Goal: Information Seeking & Learning: Understand process/instructions

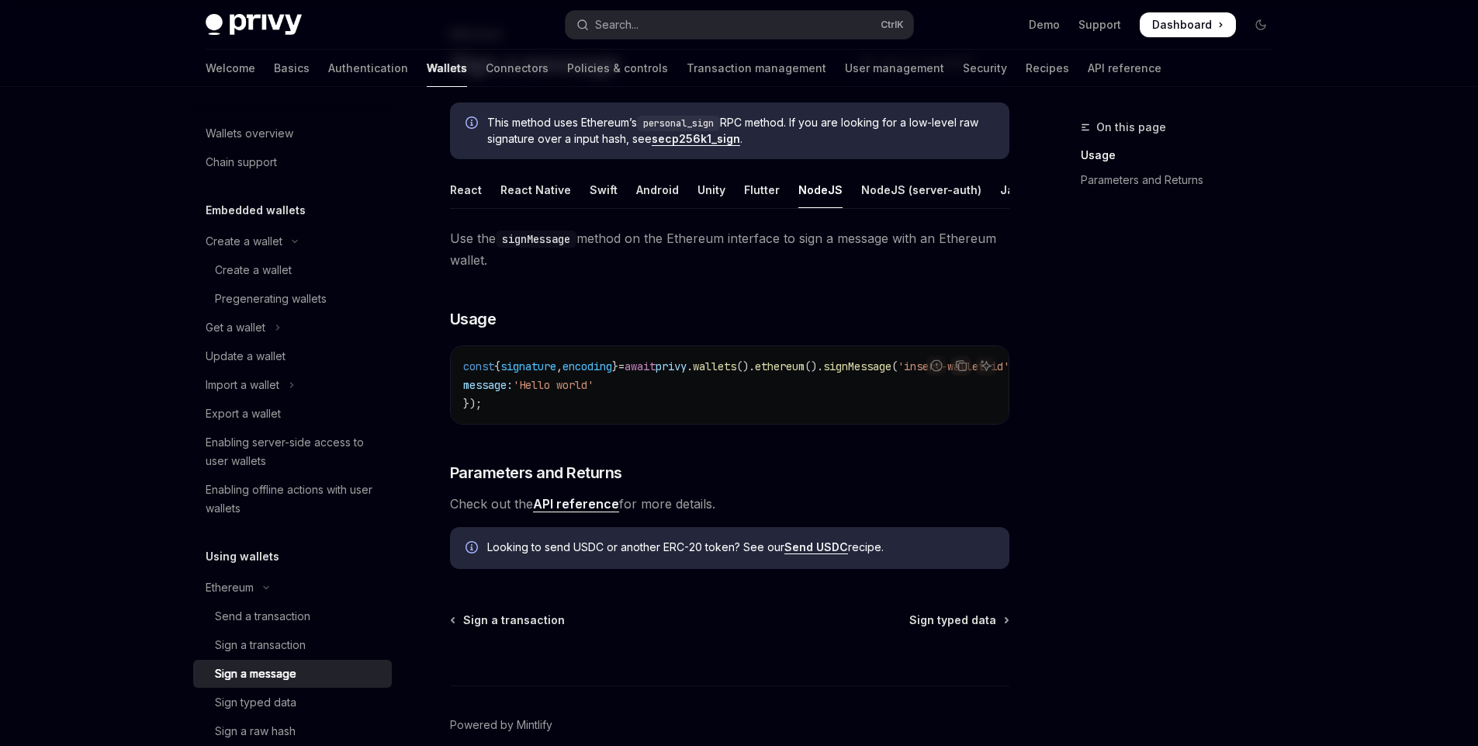
scroll to position [372, 0]
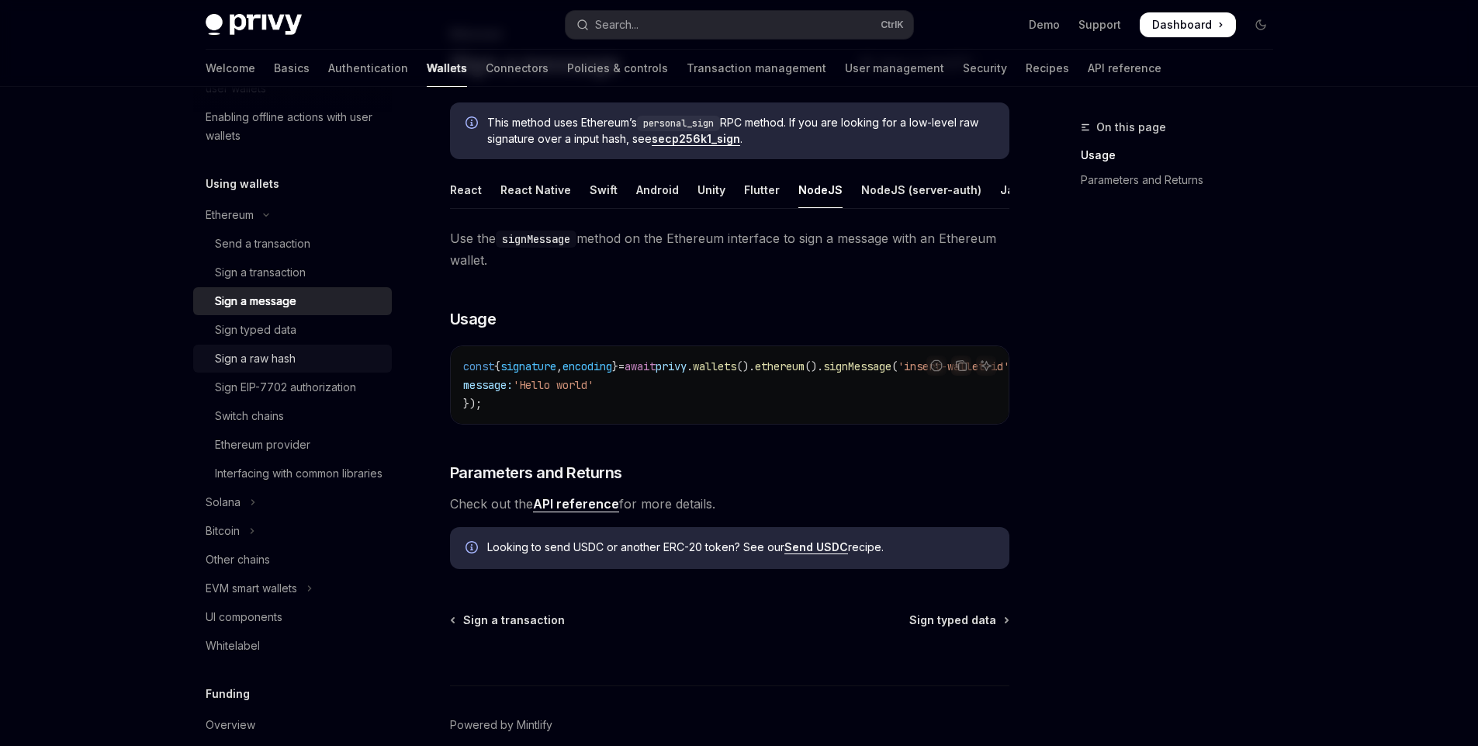
click at [282, 365] on div "Sign a raw hash" at bounding box center [255, 358] width 81 height 19
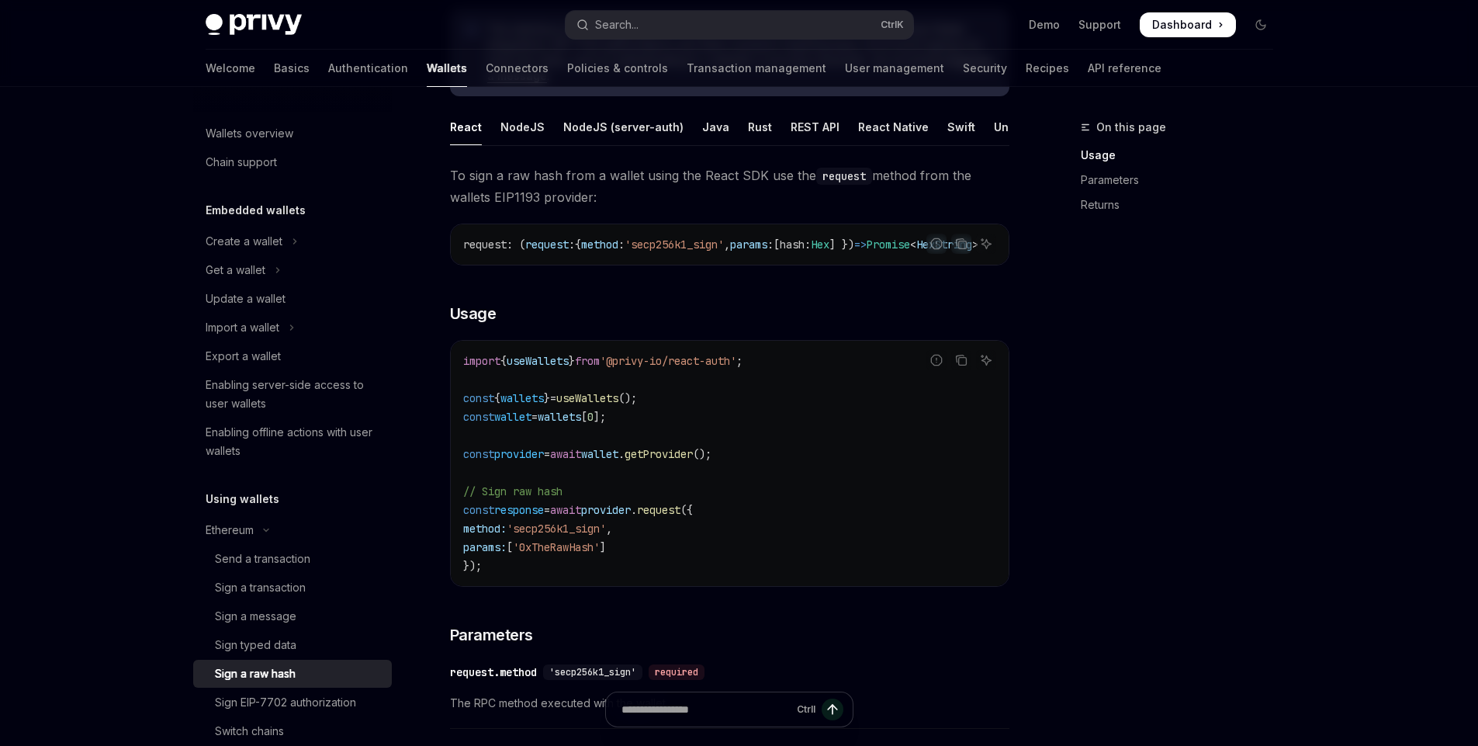
drag, startPoint x: 695, startPoint y: 275, endPoint x: 782, endPoint y: 279, distance: 87.0
click at [782, 265] on div "request : ( request : { method : 'secp256k1_sign' , params : [ hash : Hex ] }) …" at bounding box center [730, 244] width 558 height 40
click at [521, 125] on div "NodeJS" at bounding box center [523, 127] width 44 height 36
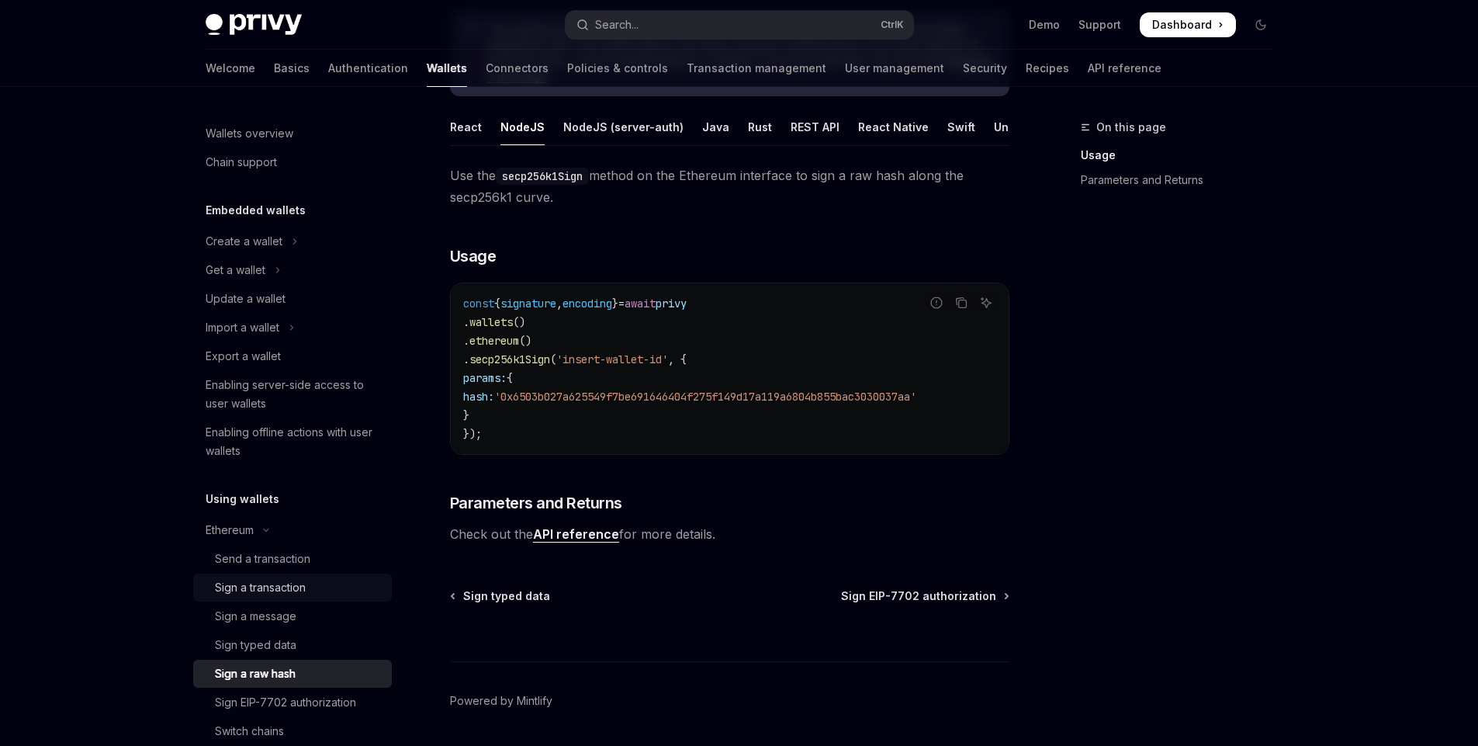
click at [278, 586] on div "Sign a transaction" at bounding box center [260, 587] width 91 height 19
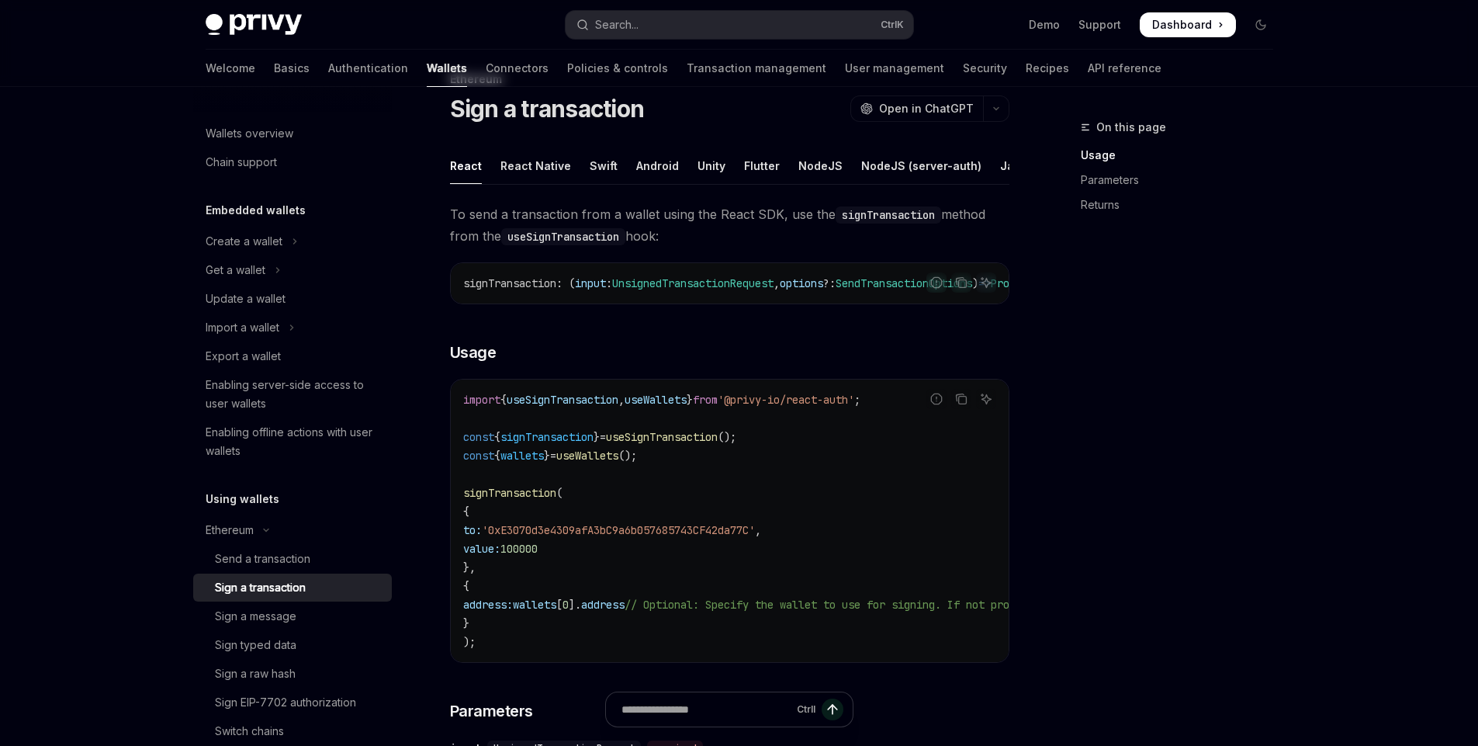
scroll to position [93, 0]
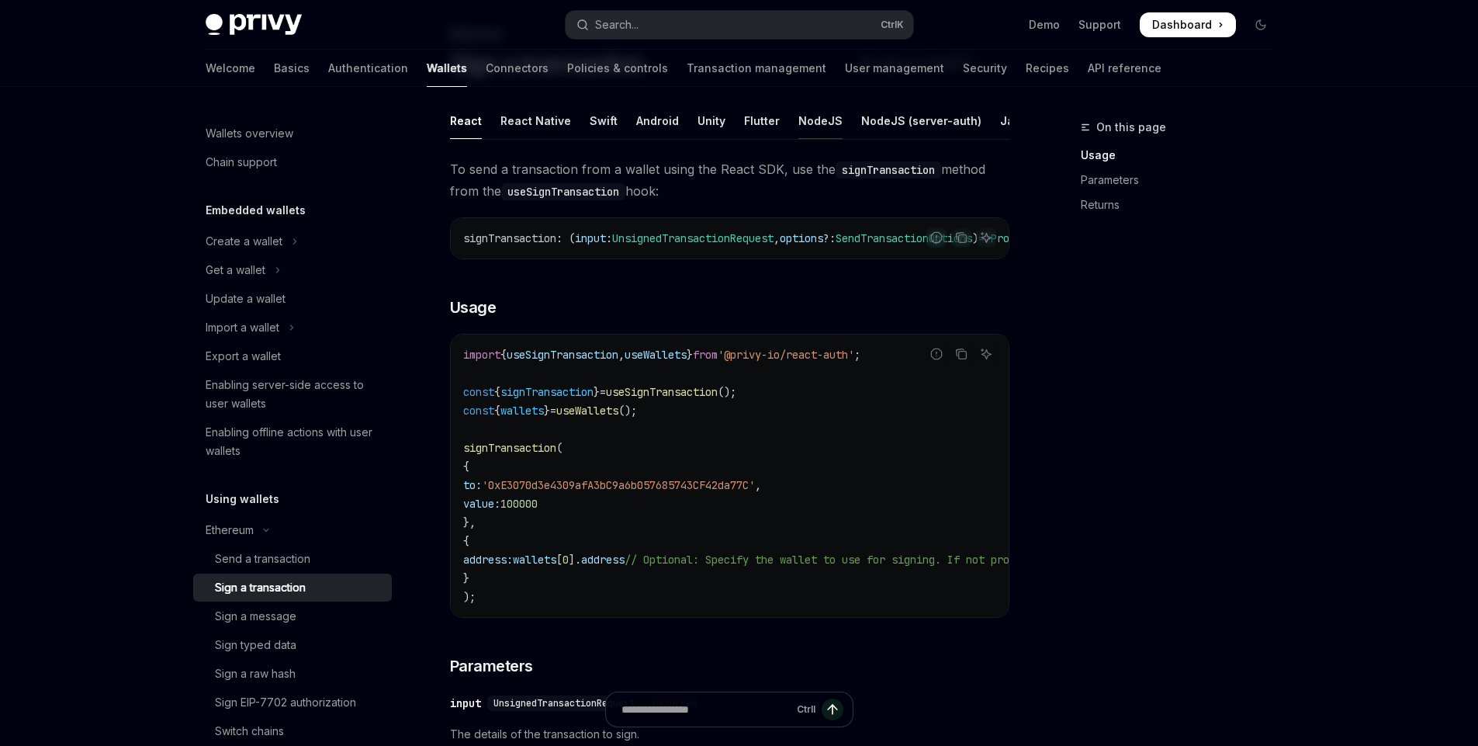
click at [802, 118] on div "NodeJS" at bounding box center [820, 120] width 44 height 36
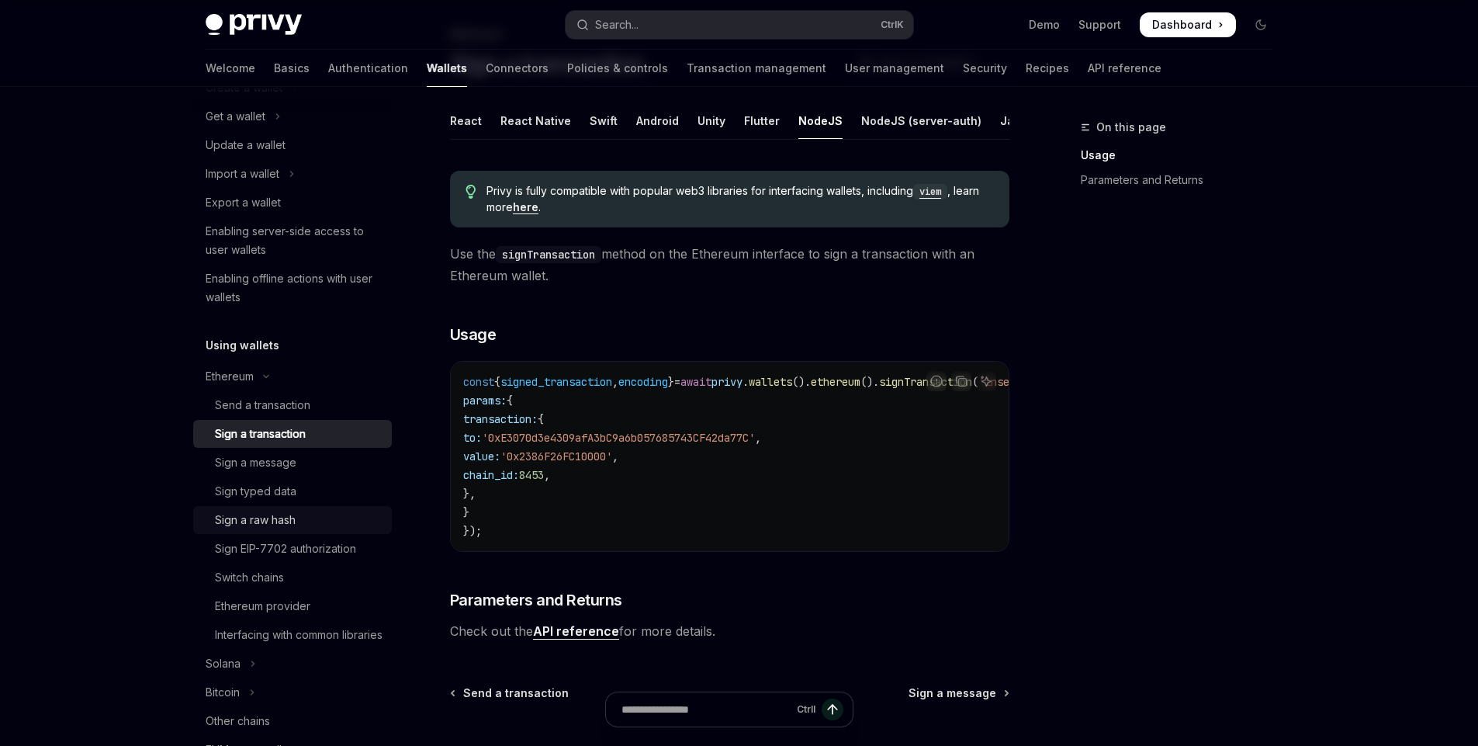
scroll to position [186, 0]
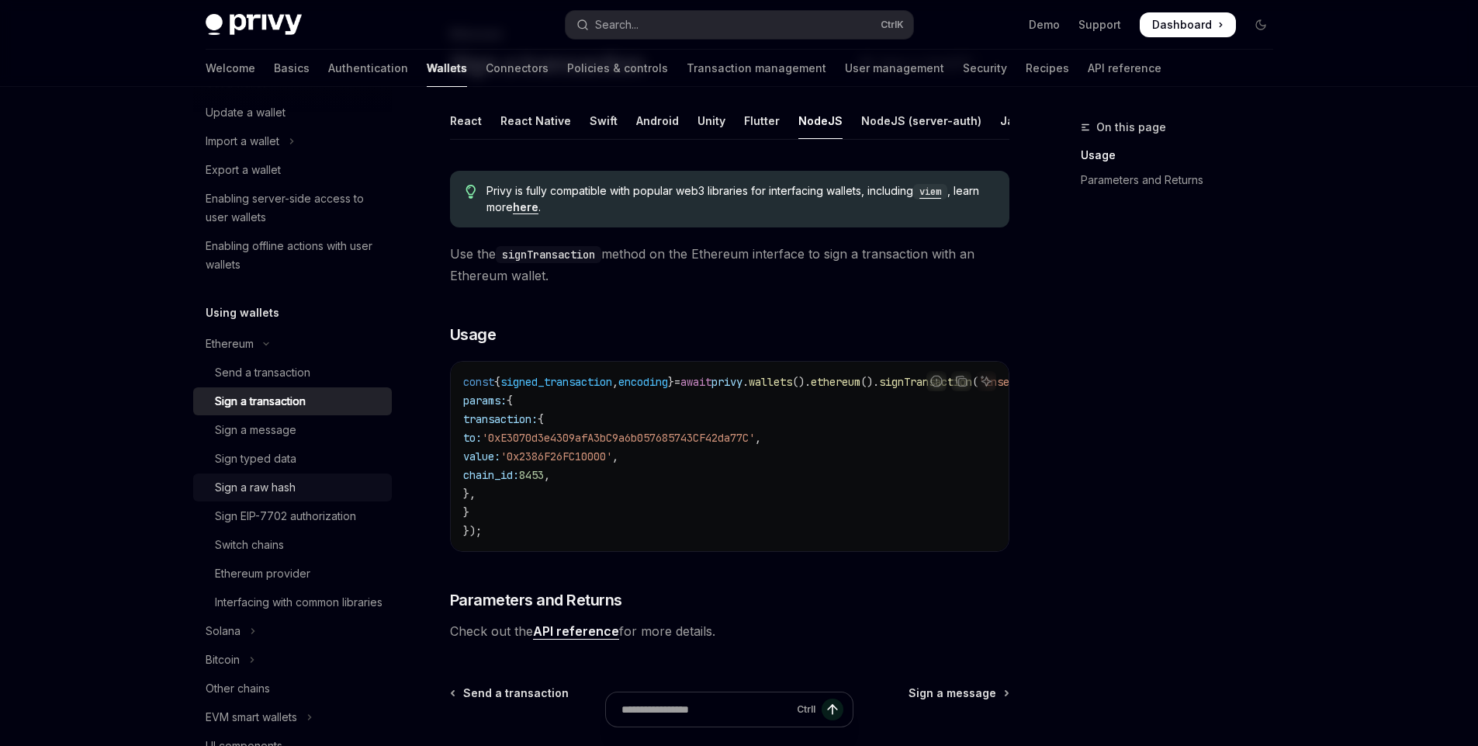
click at [269, 490] on div "Sign a raw hash" at bounding box center [255, 487] width 81 height 19
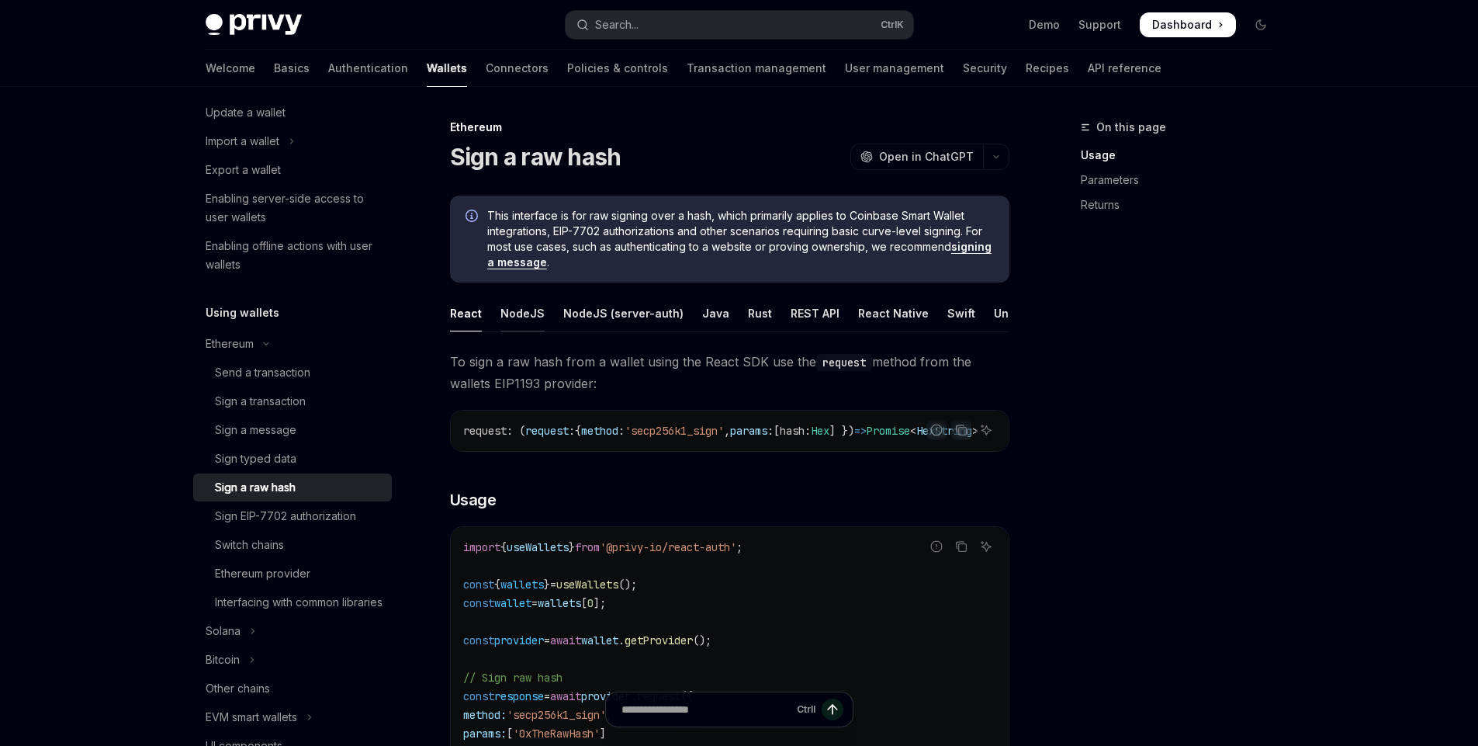
click at [528, 317] on div "NodeJS" at bounding box center [523, 313] width 44 height 36
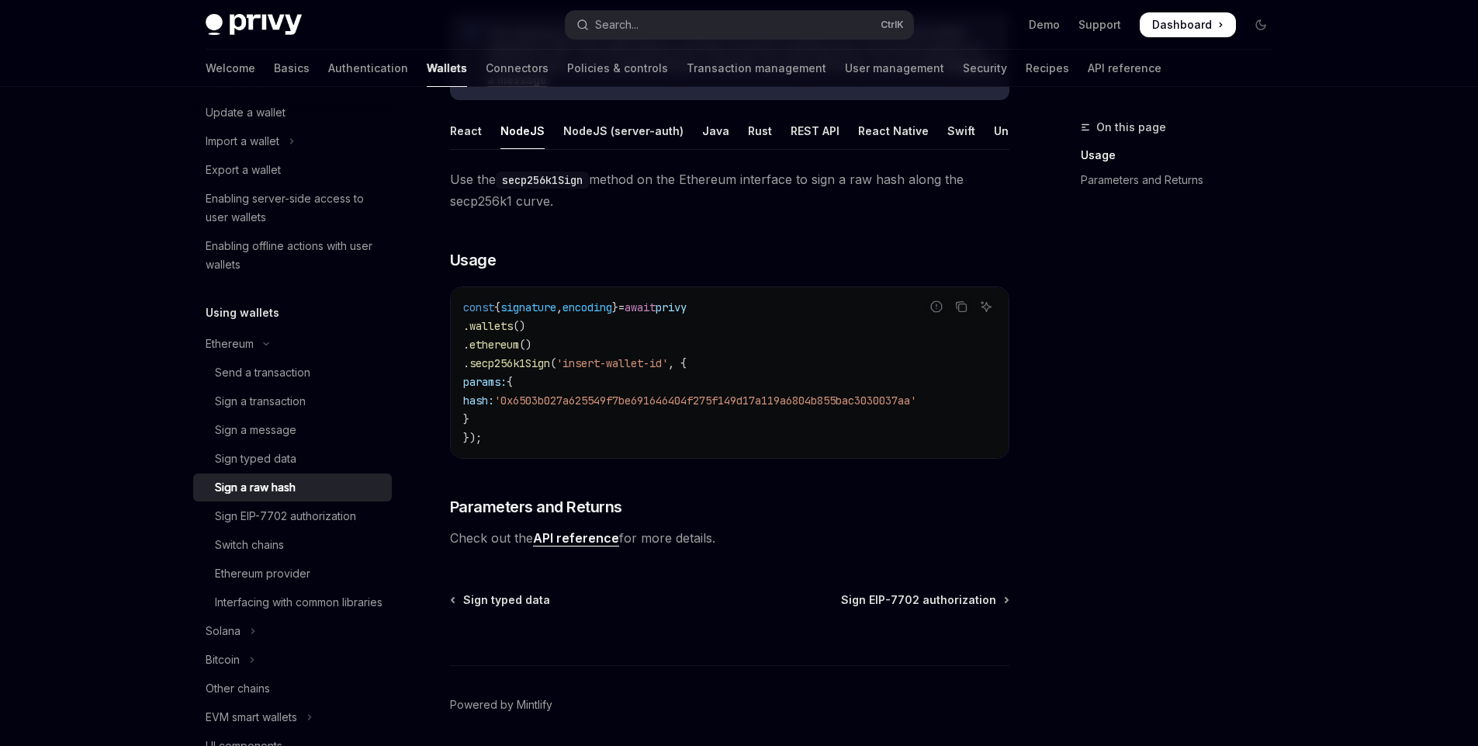
scroll to position [186, 0]
drag, startPoint x: 663, startPoint y: 465, endPoint x: 873, endPoint y: 475, distance: 209.8
click at [873, 475] on div "Use the secp256k1Sign method on the Ethereum interface to sign a raw hash along…" at bounding box center [729, 355] width 559 height 380
click at [346, 571] on div "Ethereum provider" at bounding box center [299, 573] width 168 height 19
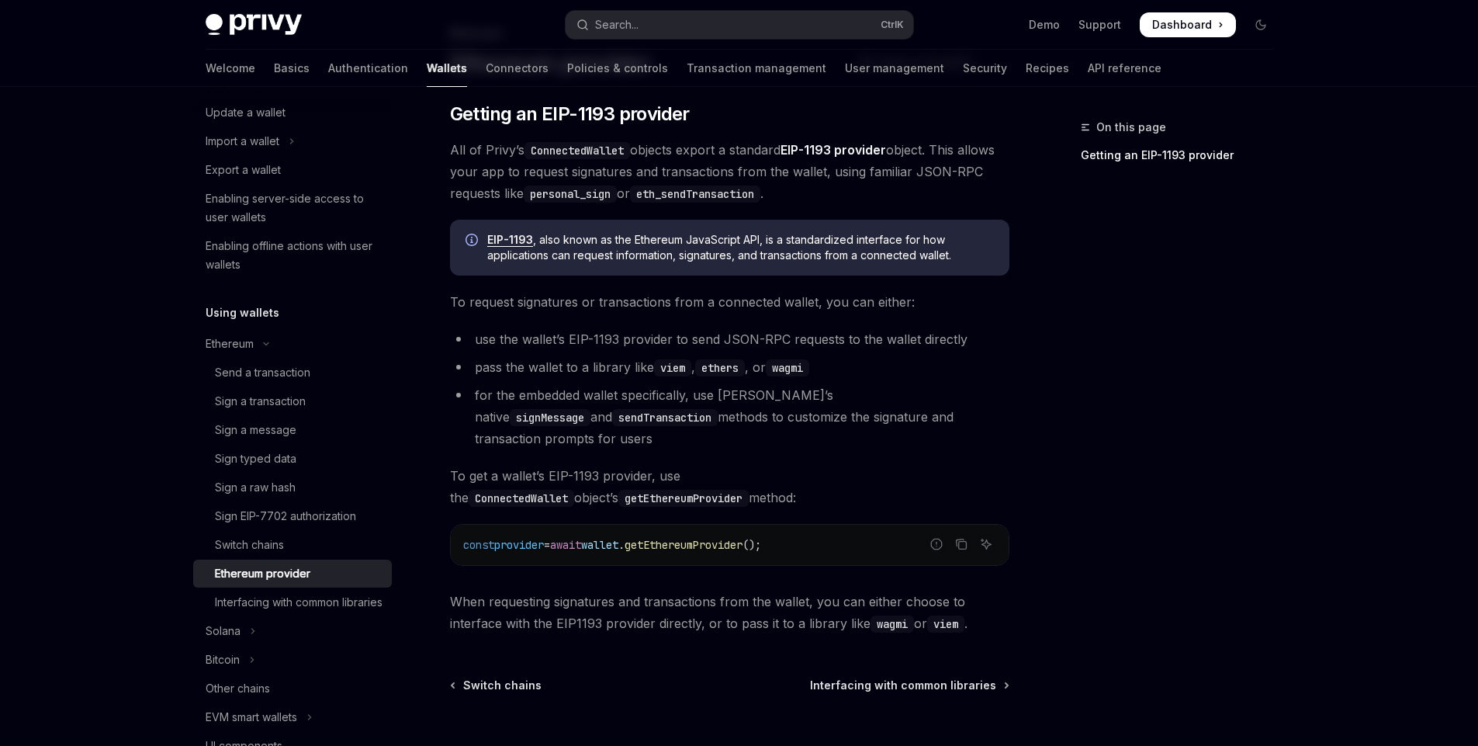
scroll to position [93, 0]
click at [348, 602] on div "Interfacing with common libraries" at bounding box center [299, 602] width 168 height 19
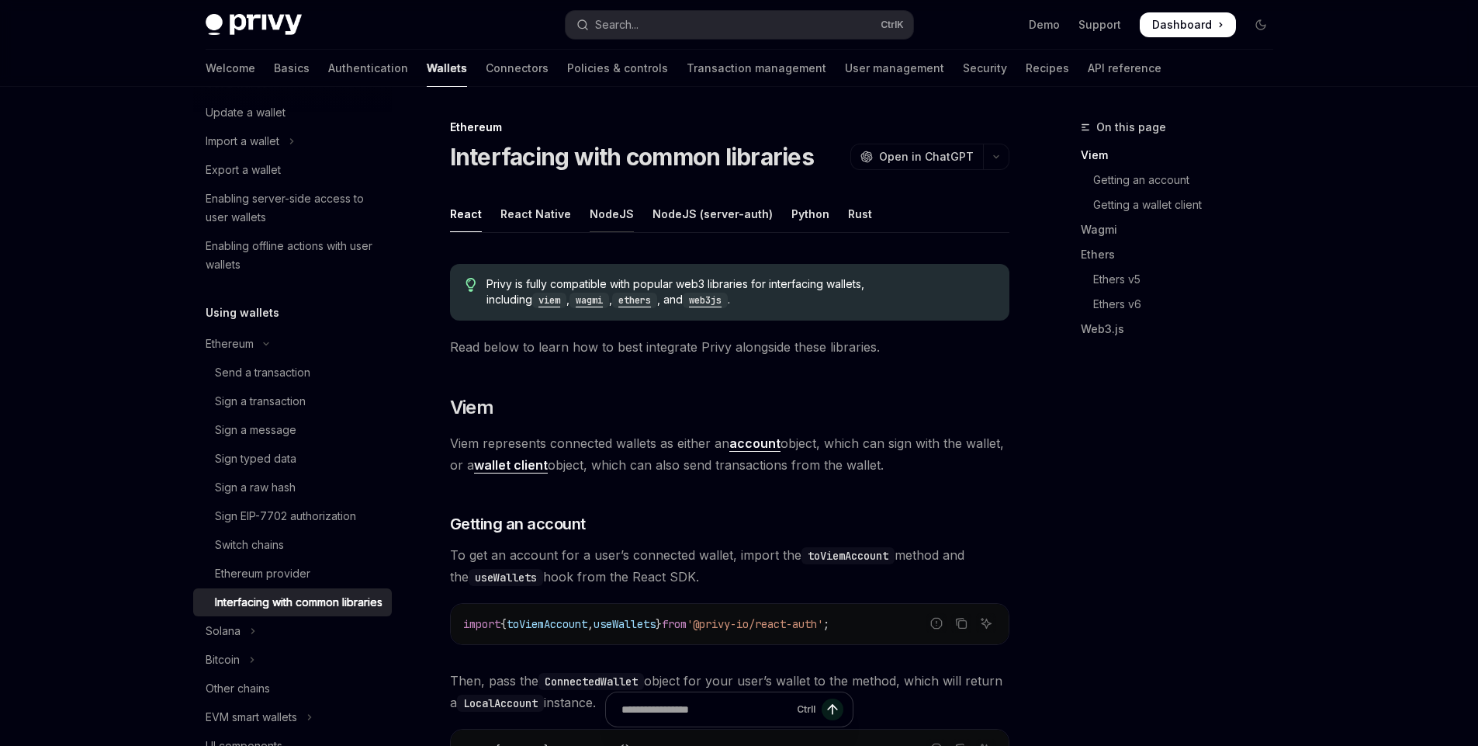
click at [608, 213] on div "NodeJS" at bounding box center [612, 214] width 44 height 36
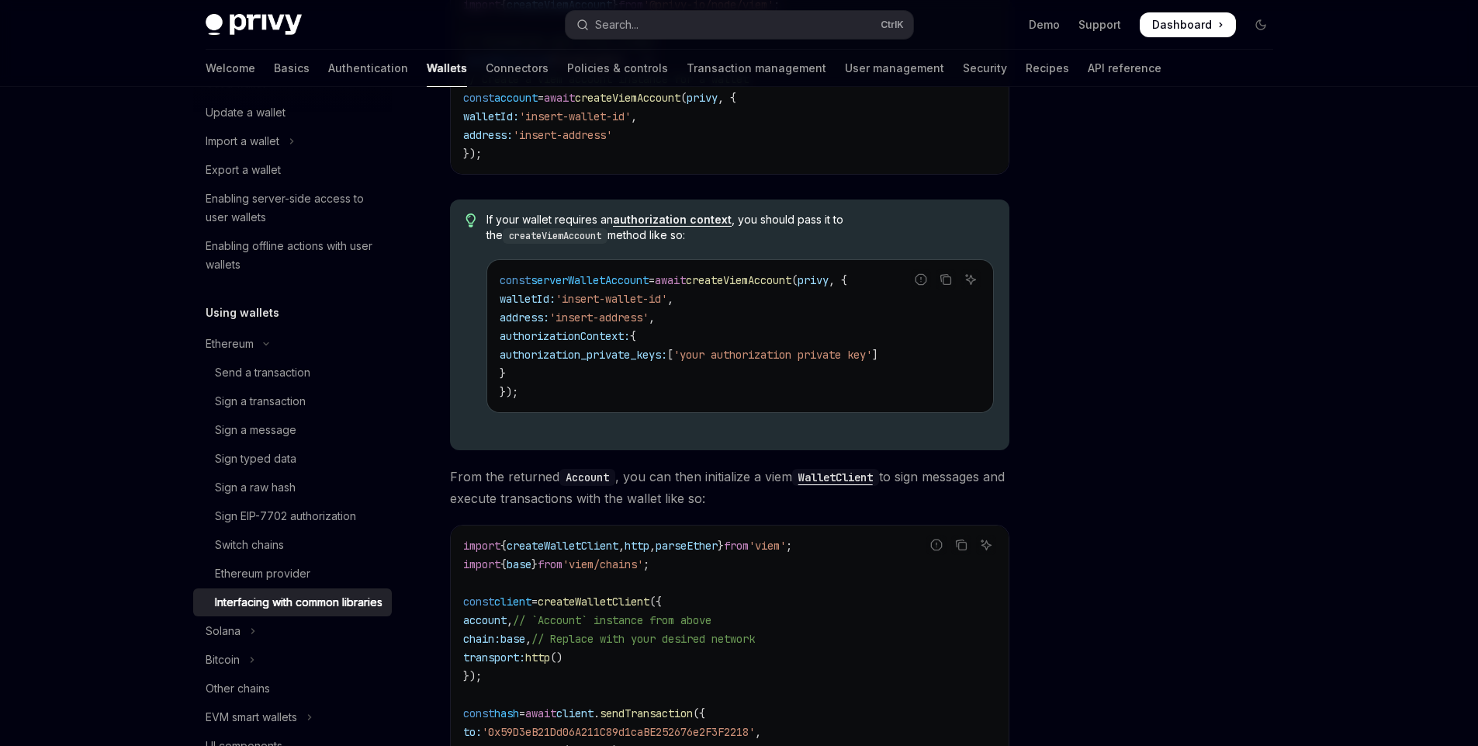
scroll to position [684, 0]
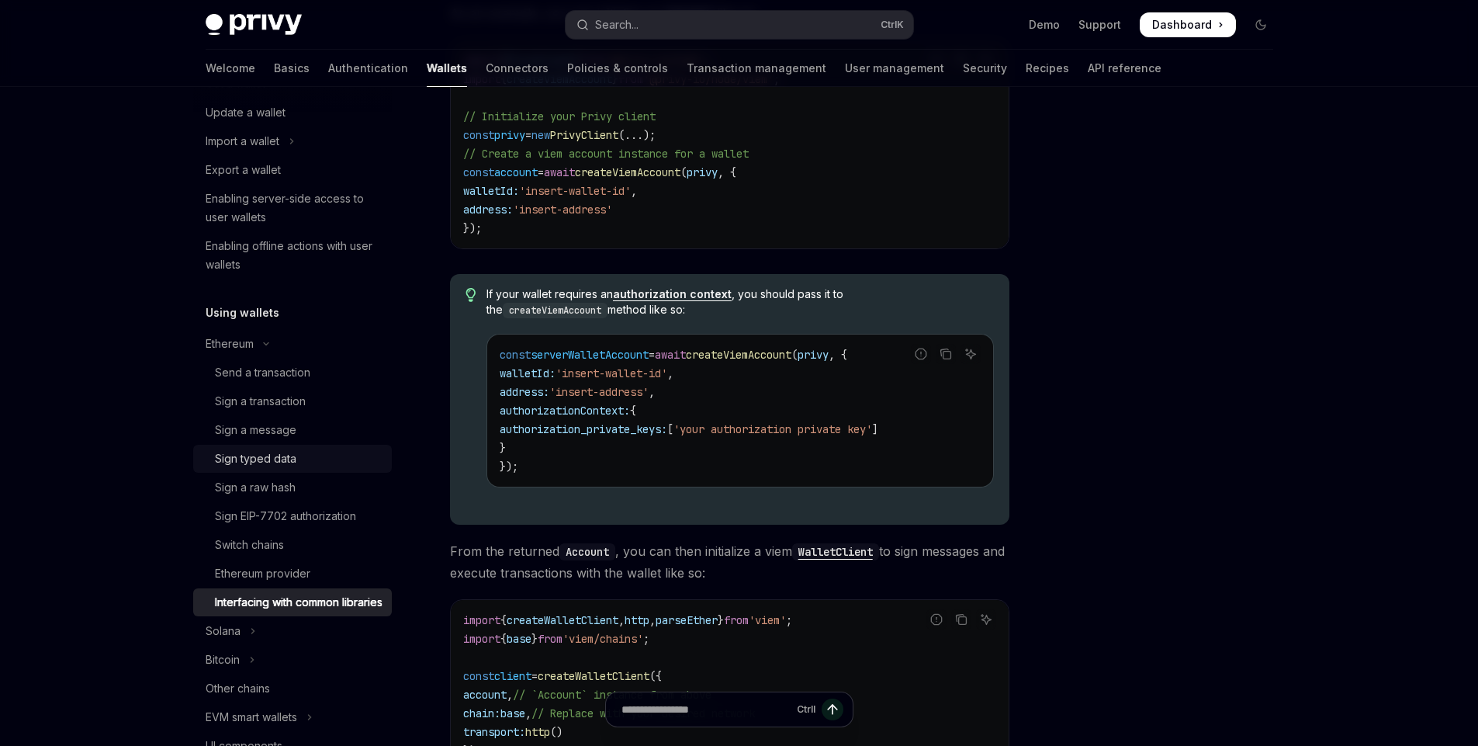
click at [297, 463] on div "Sign typed data" at bounding box center [299, 458] width 168 height 19
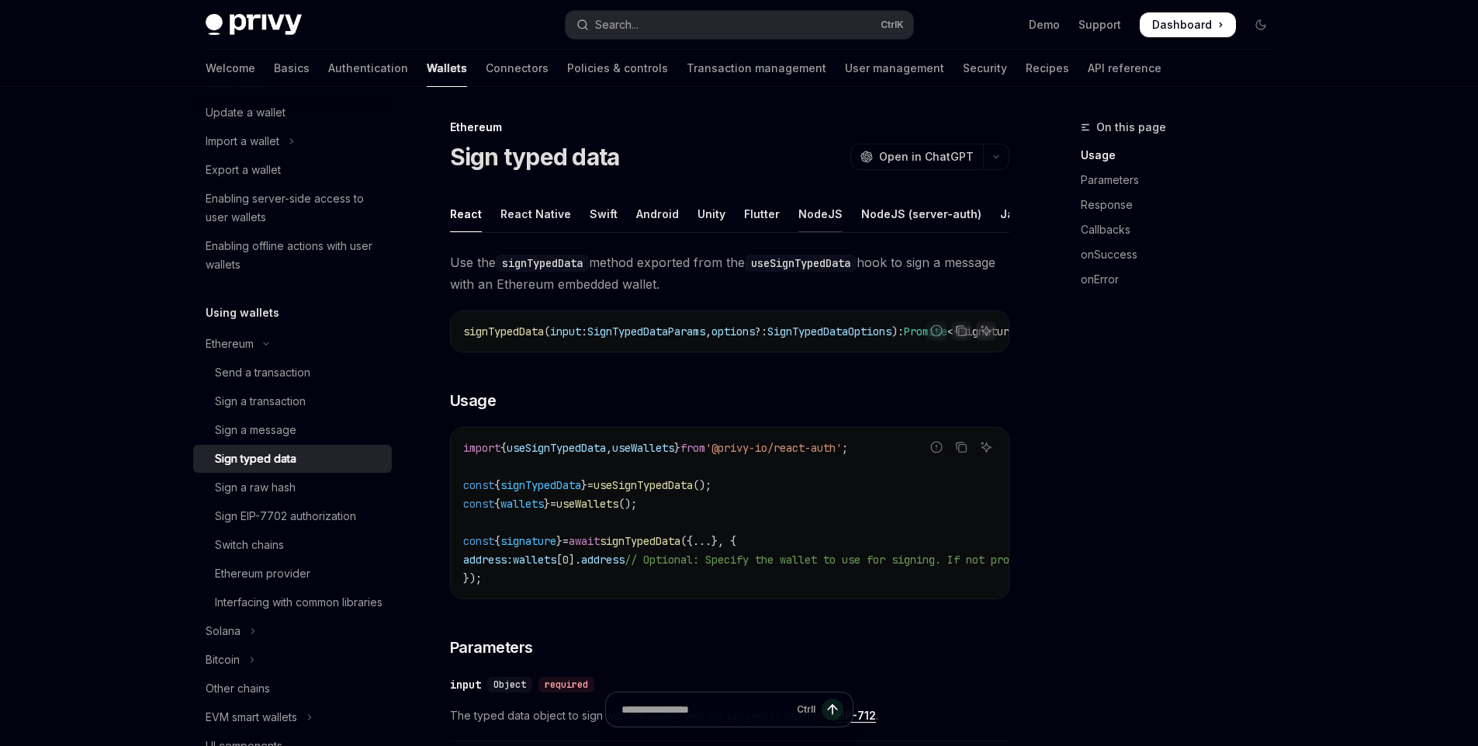
click at [809, 208] on div "NodeJS" at bounding box center [820, 214] width 44 height 36
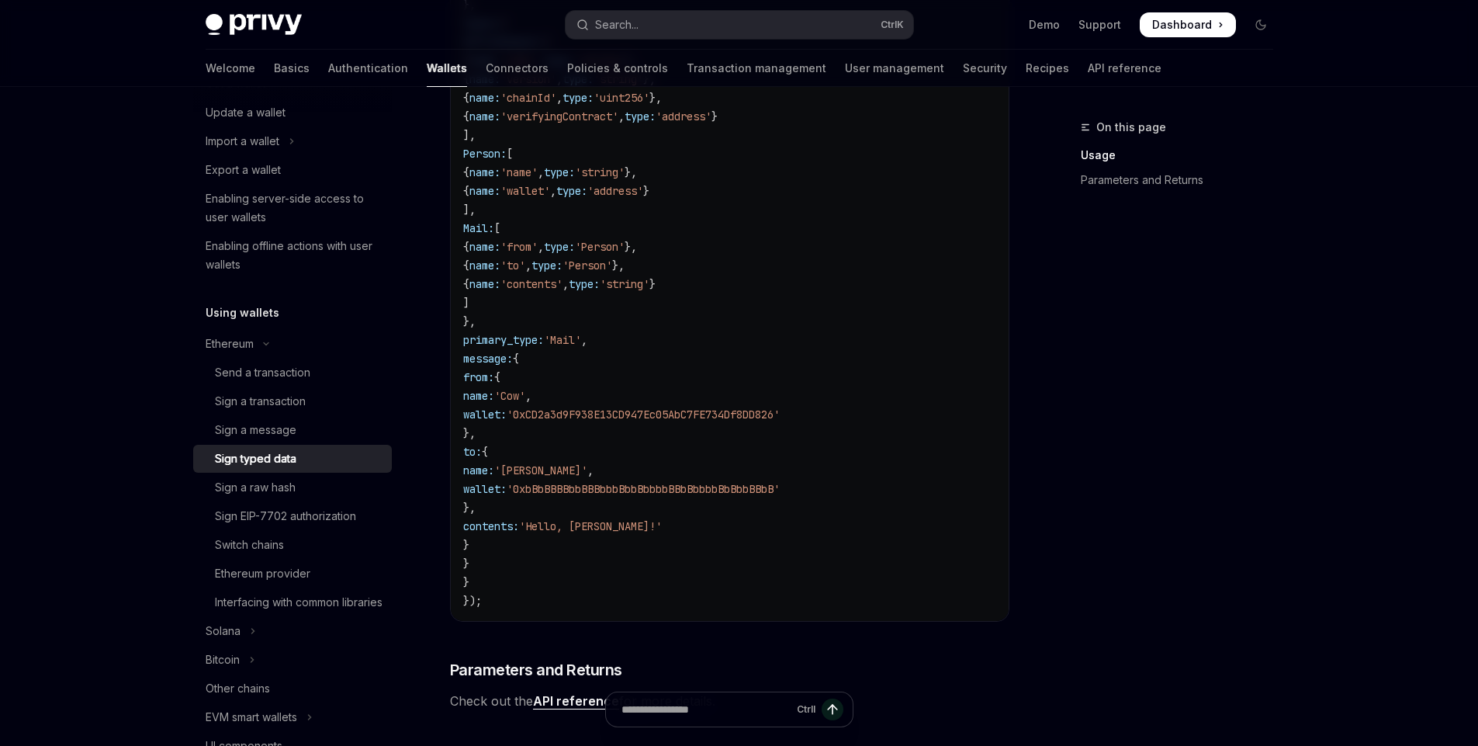
scroll to position [652, 0]
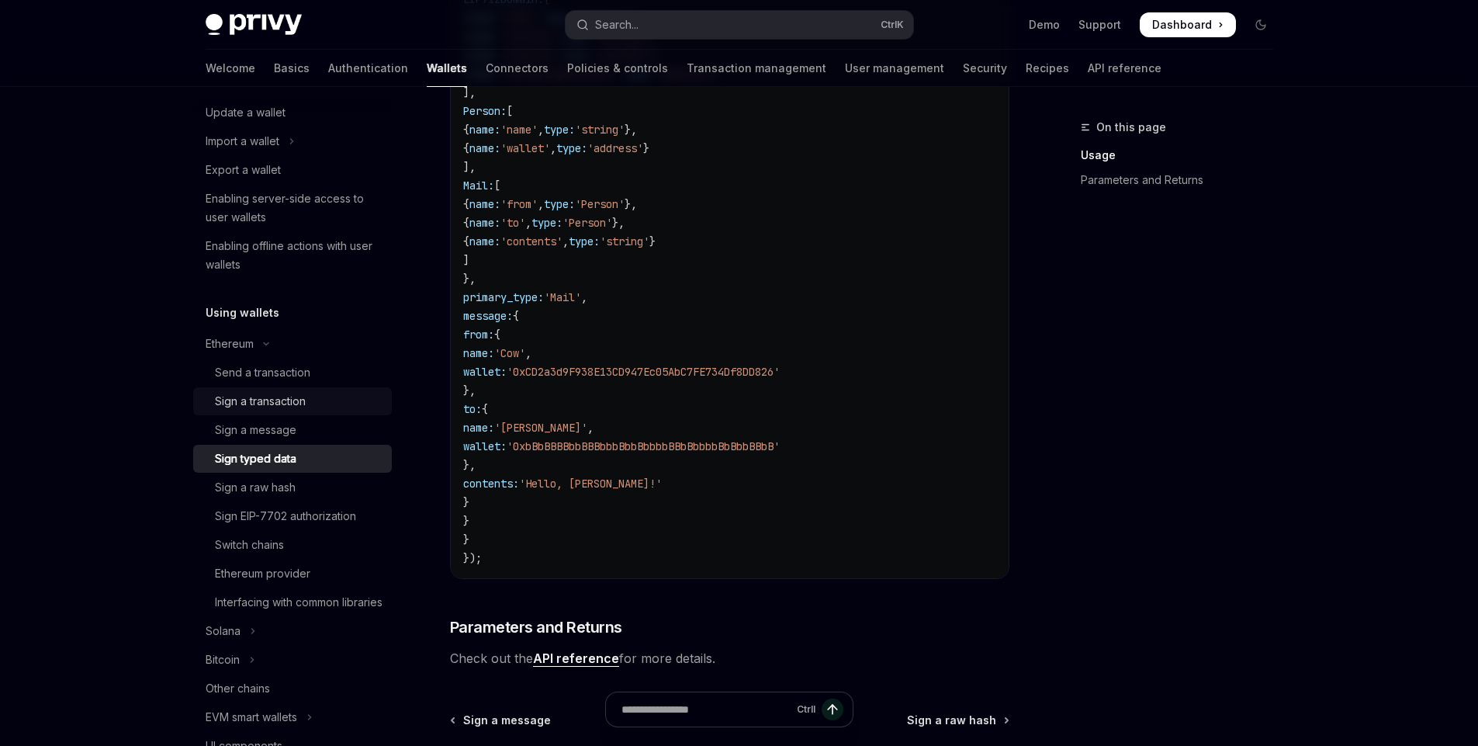
click at [294, 406] on div "Sign a transaction" at bounding box center [260, 401] width 91 height 19
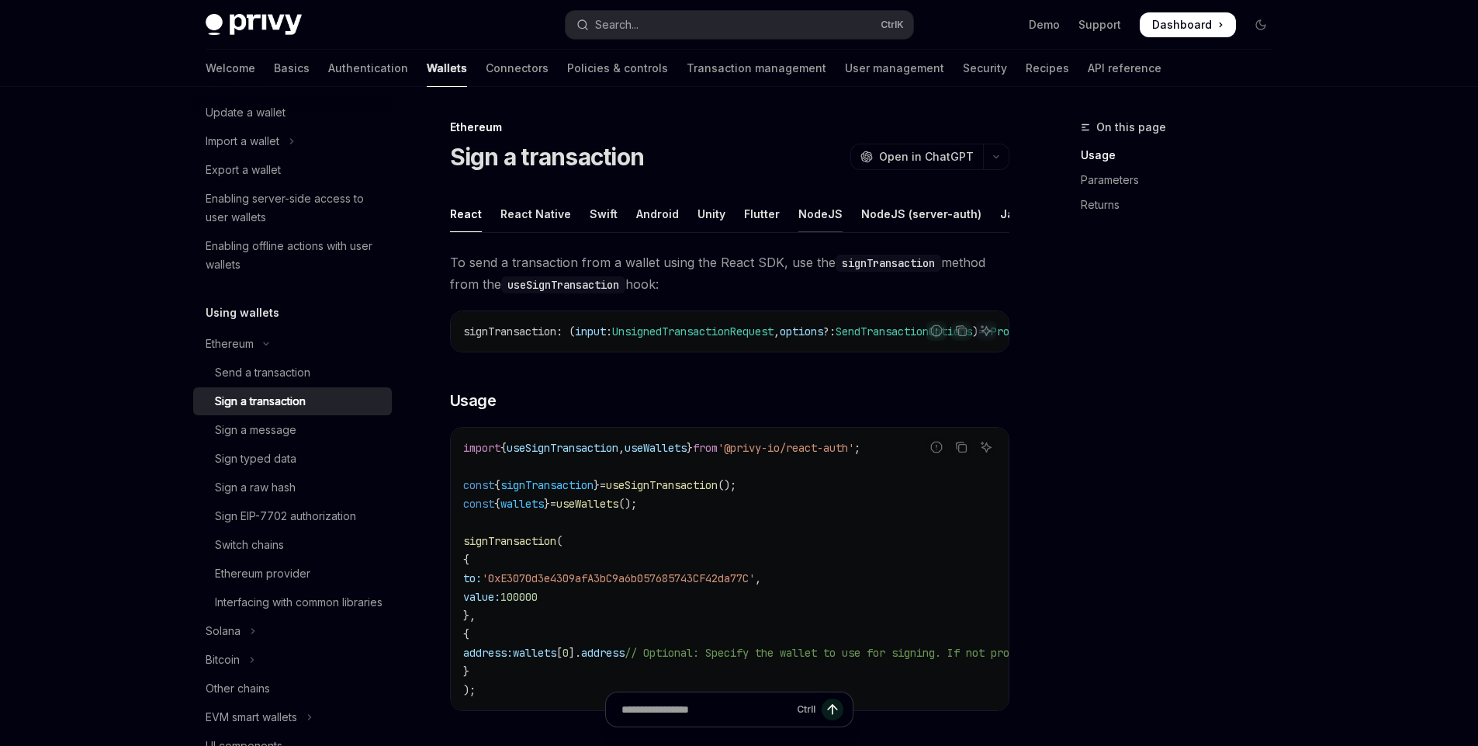
click at [803, 210] on div "NodeJS" at bounding box center [820, 214] width 44 height 36
type textarea "*"
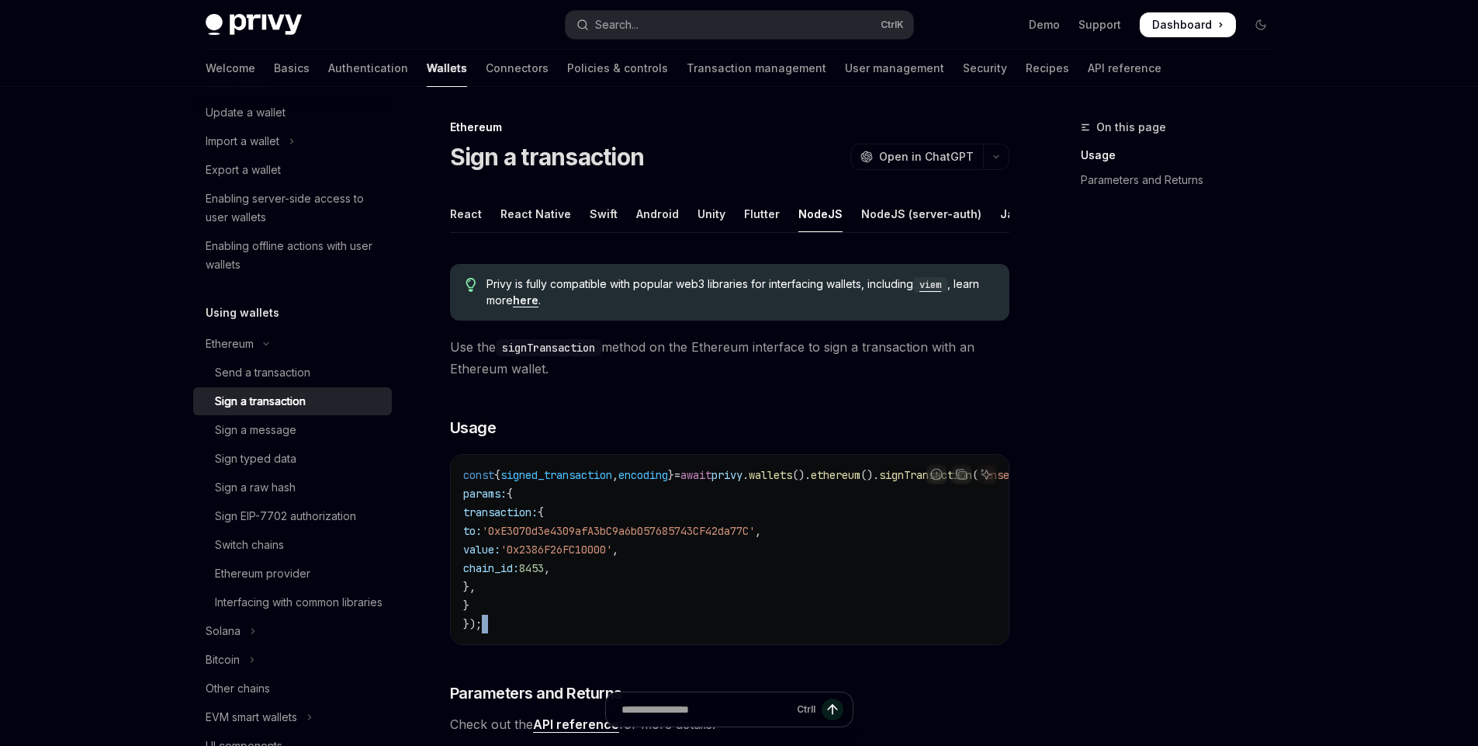
drag, startPoint x: 655, startPoint y: 655, endPoint x: 840, endPoint y: 665, distance: 185.0
click at [887, 663] on div "Privy is fully compatible with popular web3 libraries for interfacing wallets, …" at bounding box center [729, 492] width 559 height 483
click at [955, 688] on div "Privy is fully compatible with popular web3 libraries for interfacing wallets, …" at bounding box center [729, 492] width 559 height 483
